Goal: Information Seeking & Learning: Learn about a topic

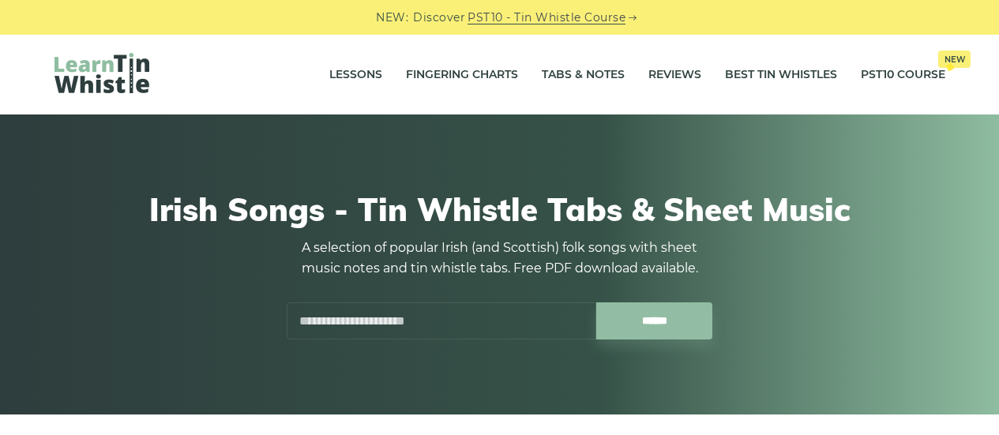
scroll to position [354, 0]
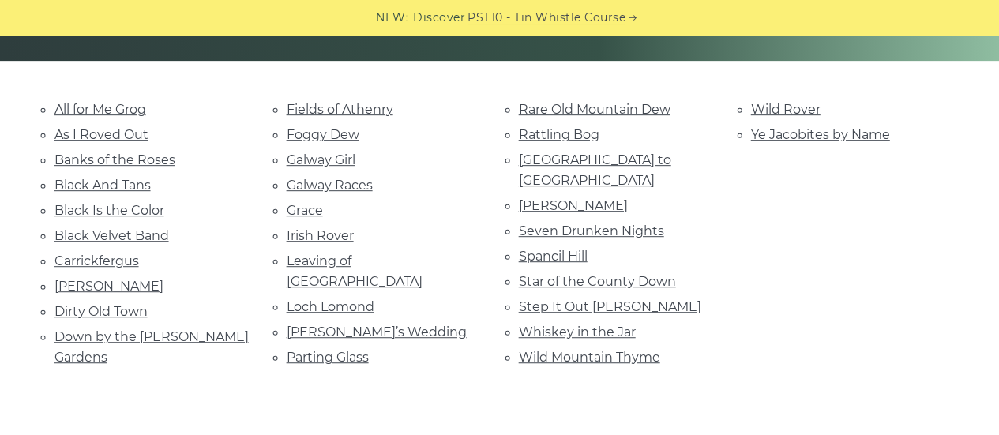
click at [366, 369] on div "All for Me Grog As I Roved Out Banks of the Roses Black And Tans Black Is the C…" at bounding box center [500, 254] width 929 height 311
click at [604, 350] on link "Wild Mountain Thyme" at bounding box center [589, 357] width 141 height 15
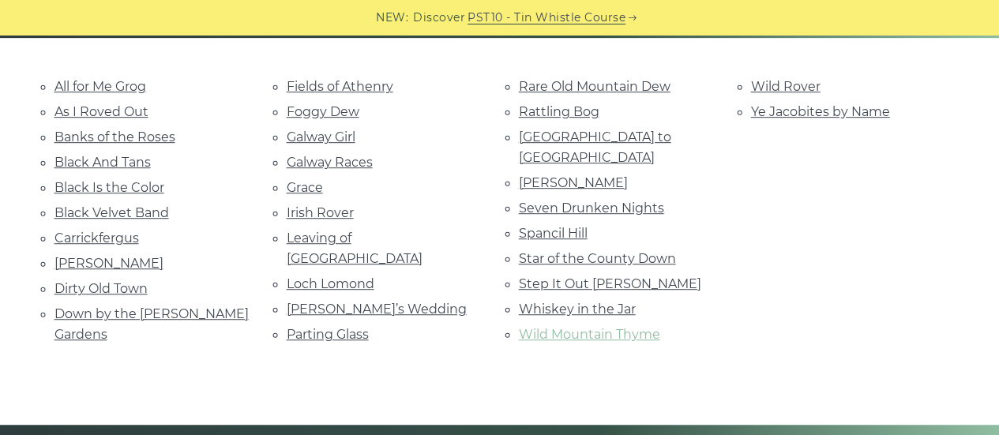
scroll to position [378, 0]
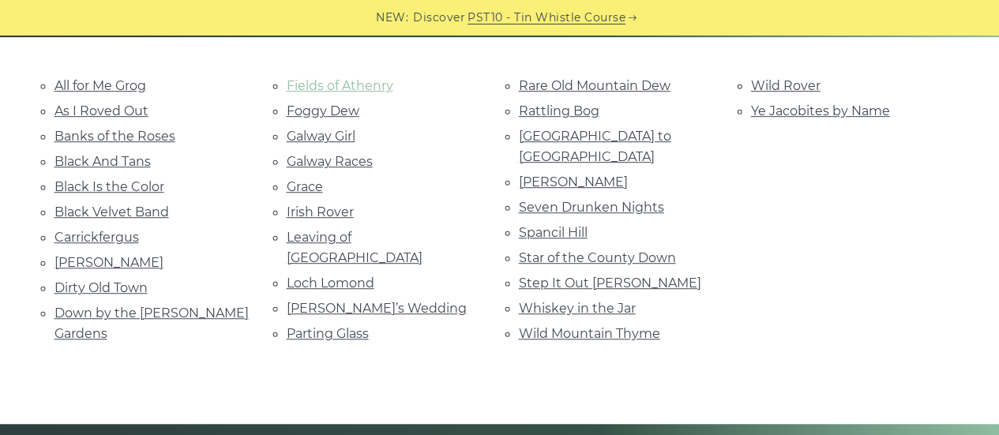
click at [358, 78] on link "Fields of Athenry" at bounding box center [340, 85] width 107 height 15
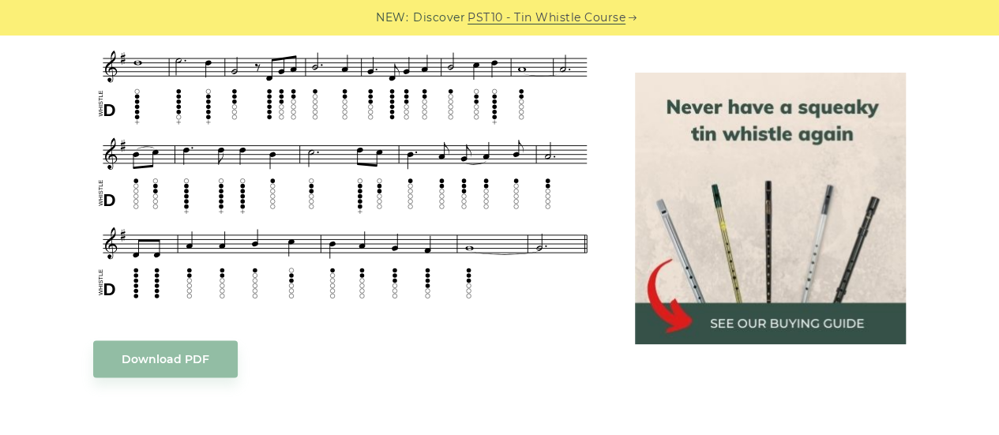
scroll to position [897, 0]
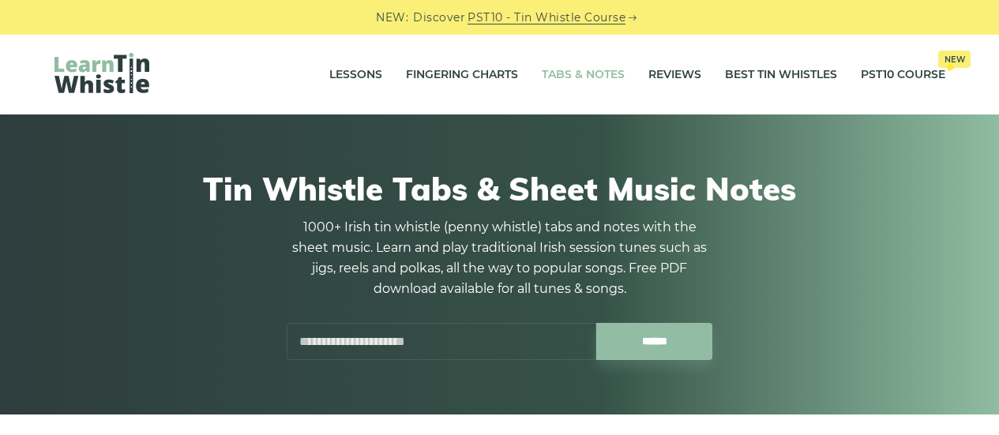
scroll to position [543, 0]
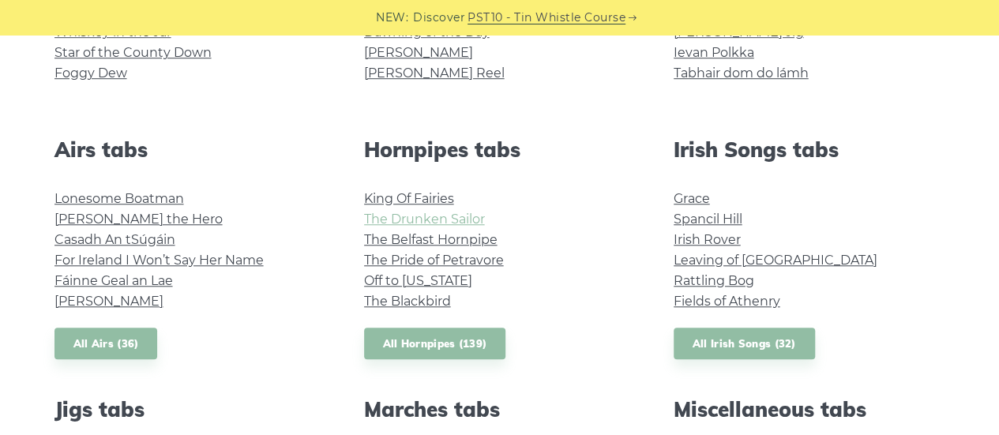
click at [480, 221] on link "The Drunken Sailor" at bounding box center [424, 219] width 121 height 15
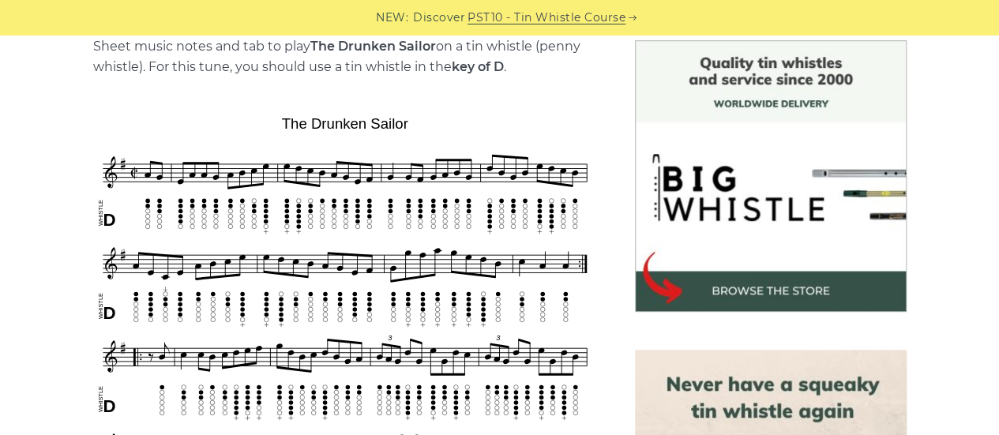
scroll to position [408, 0]
